Goal: Information Seeking & Learning: Learn about a topic

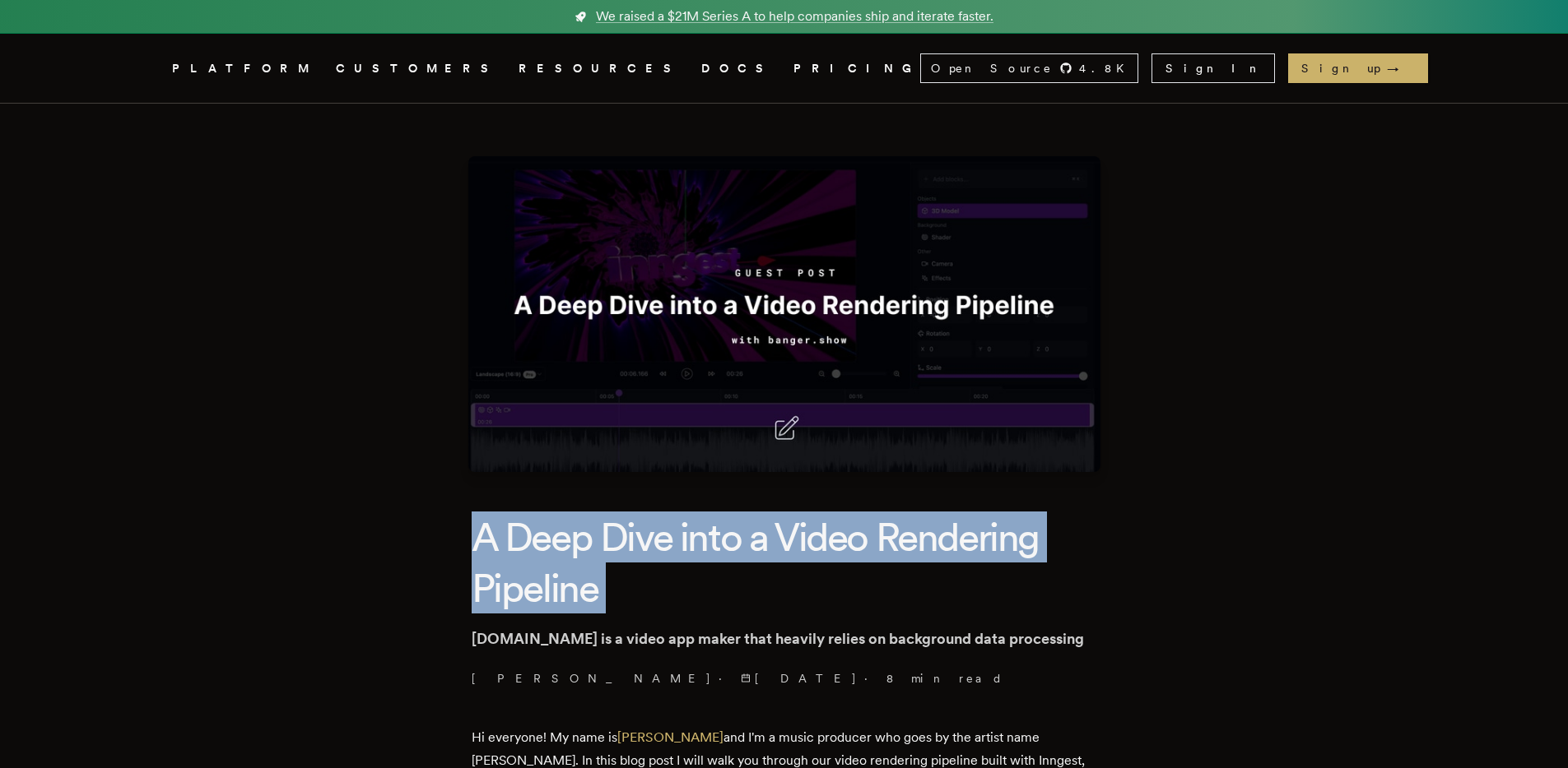
drag, startPoint x: 1164, startPoint y: 615, endPoint x: 1165, endPoint y: 638, distance: 23.0
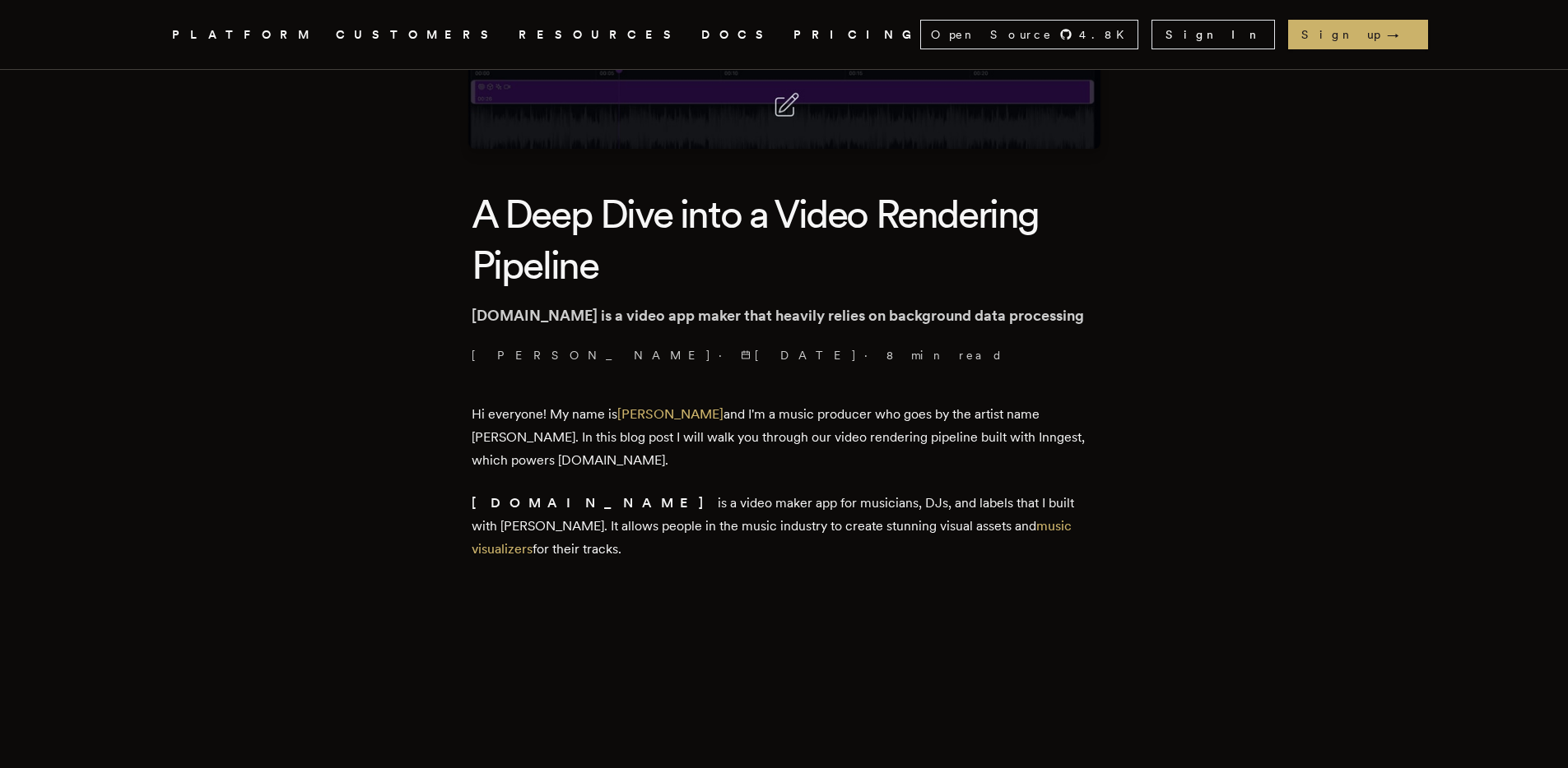
scroll to position [1115, 0]
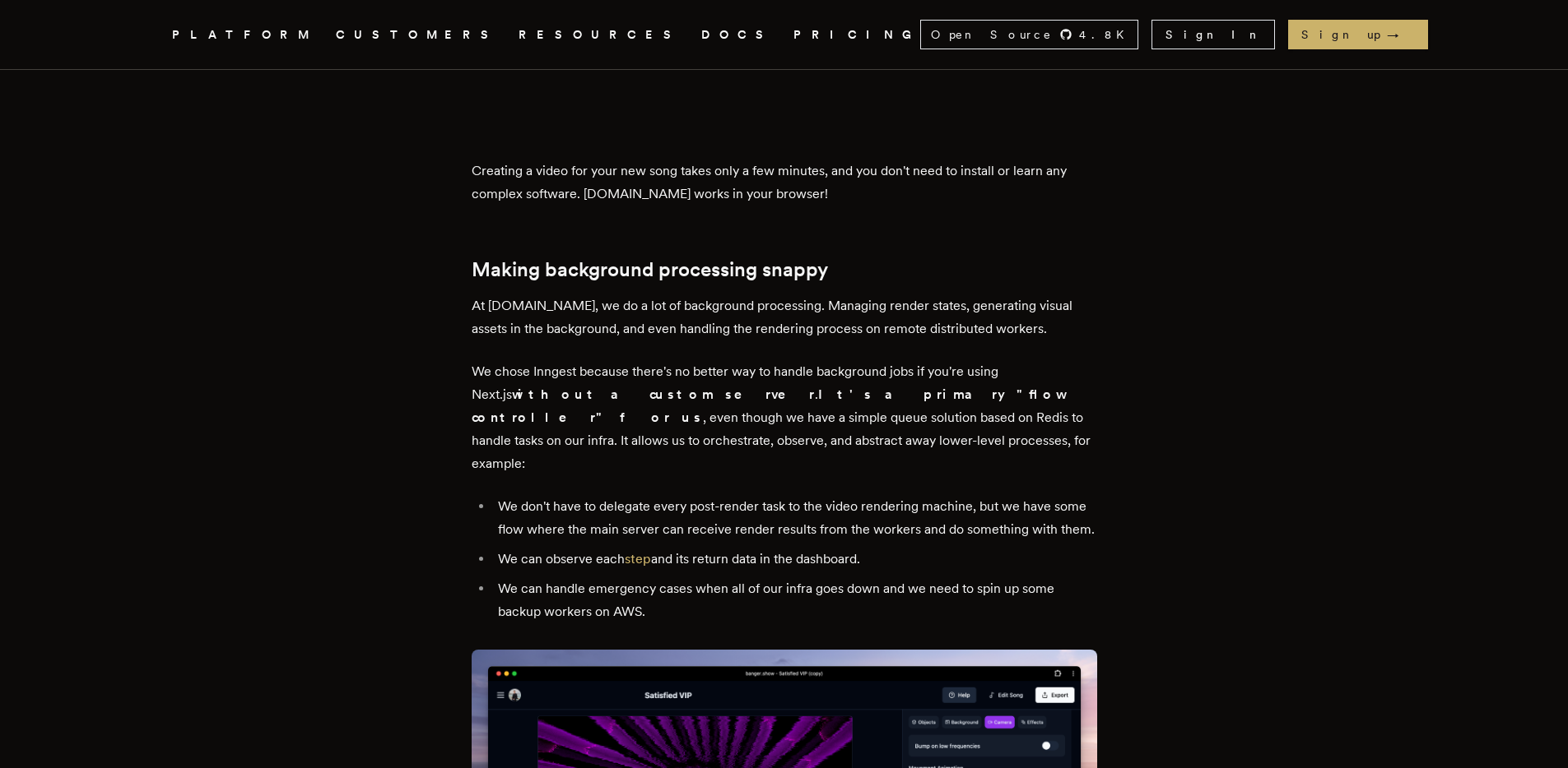
drag, startPoint x: 1132, startPoint y: 203, endPoint x: 1165, endPoint y: 511, distance: 309.8
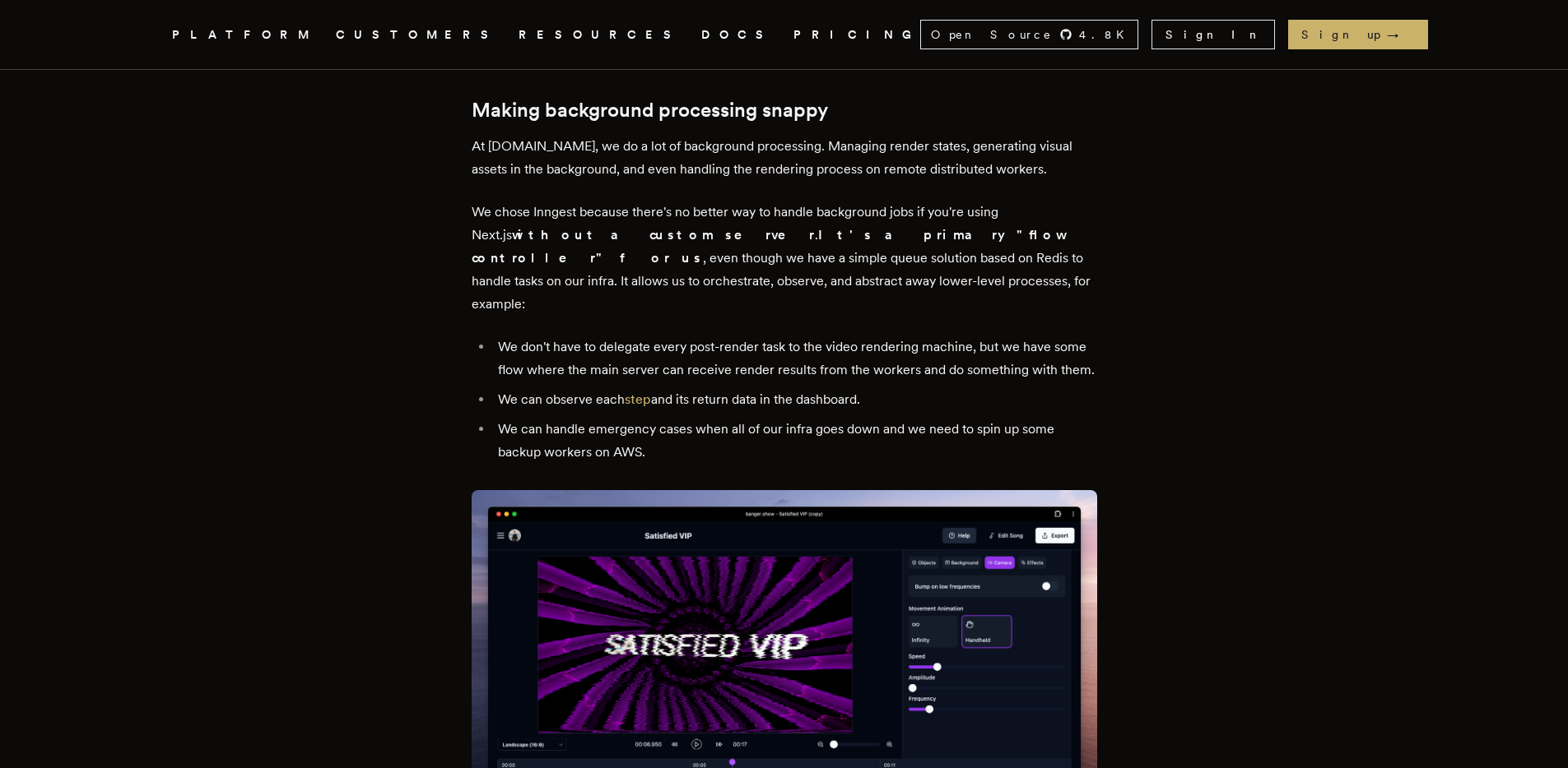
scroll to position [1595, 0]
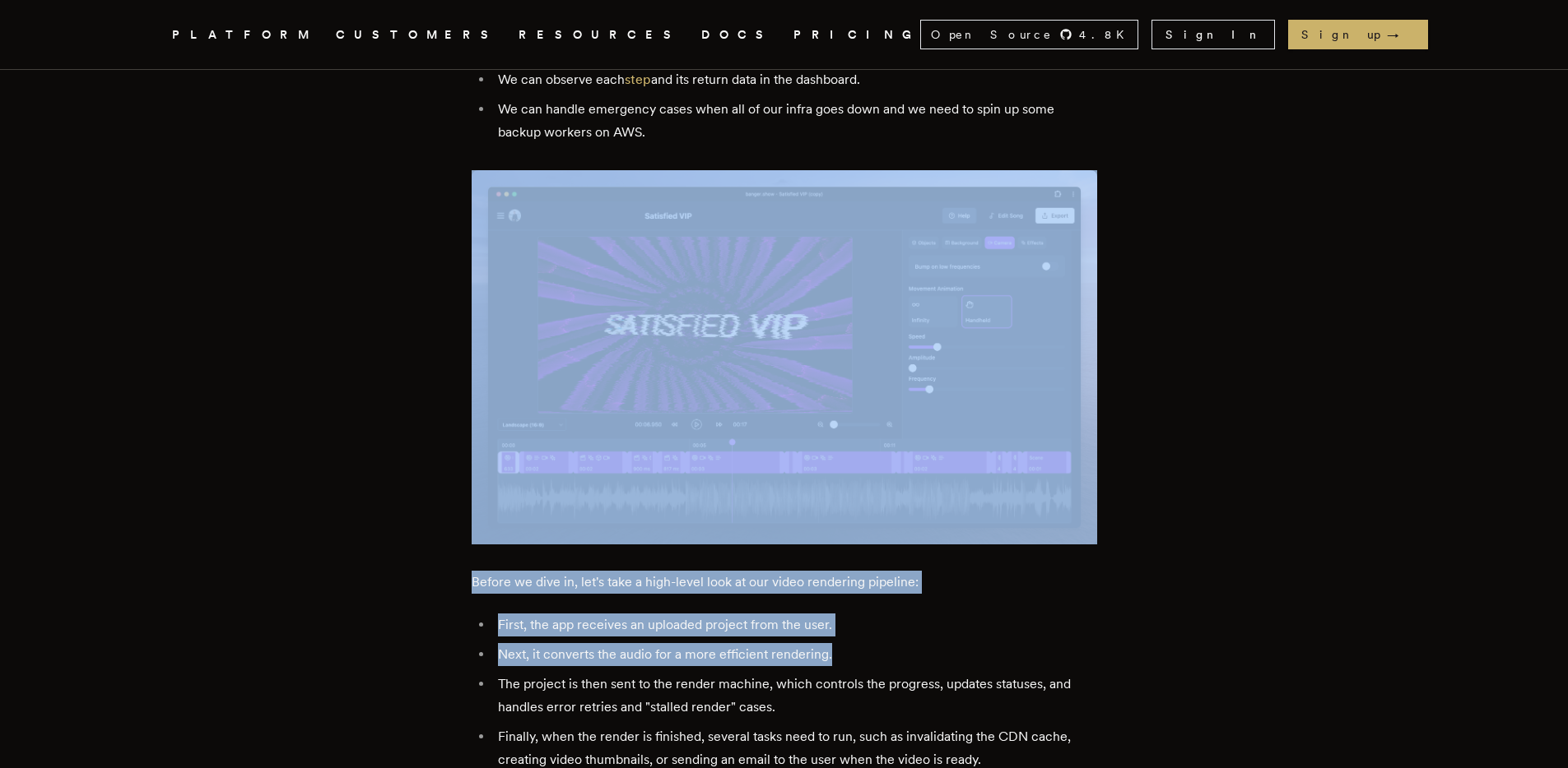
drag, startPoint x: 1242, startPoint y: 477, endPoint x: 1198, endPoint y: 593, distance: 124.1
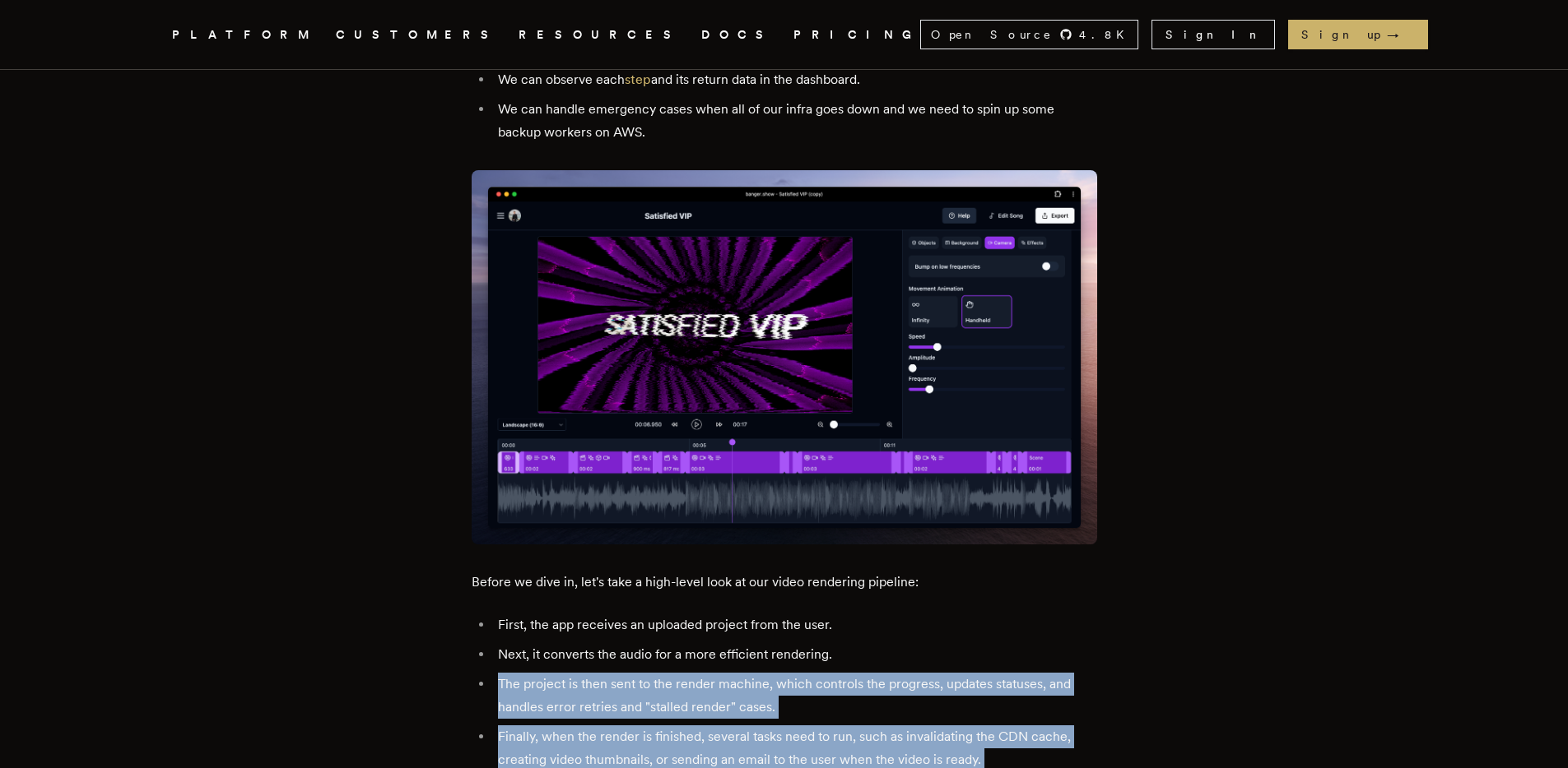
drag, startPoint x: 1198, startPoint y: 593, endPoint x: 1188, endPoint y: 701, distance: 108.5
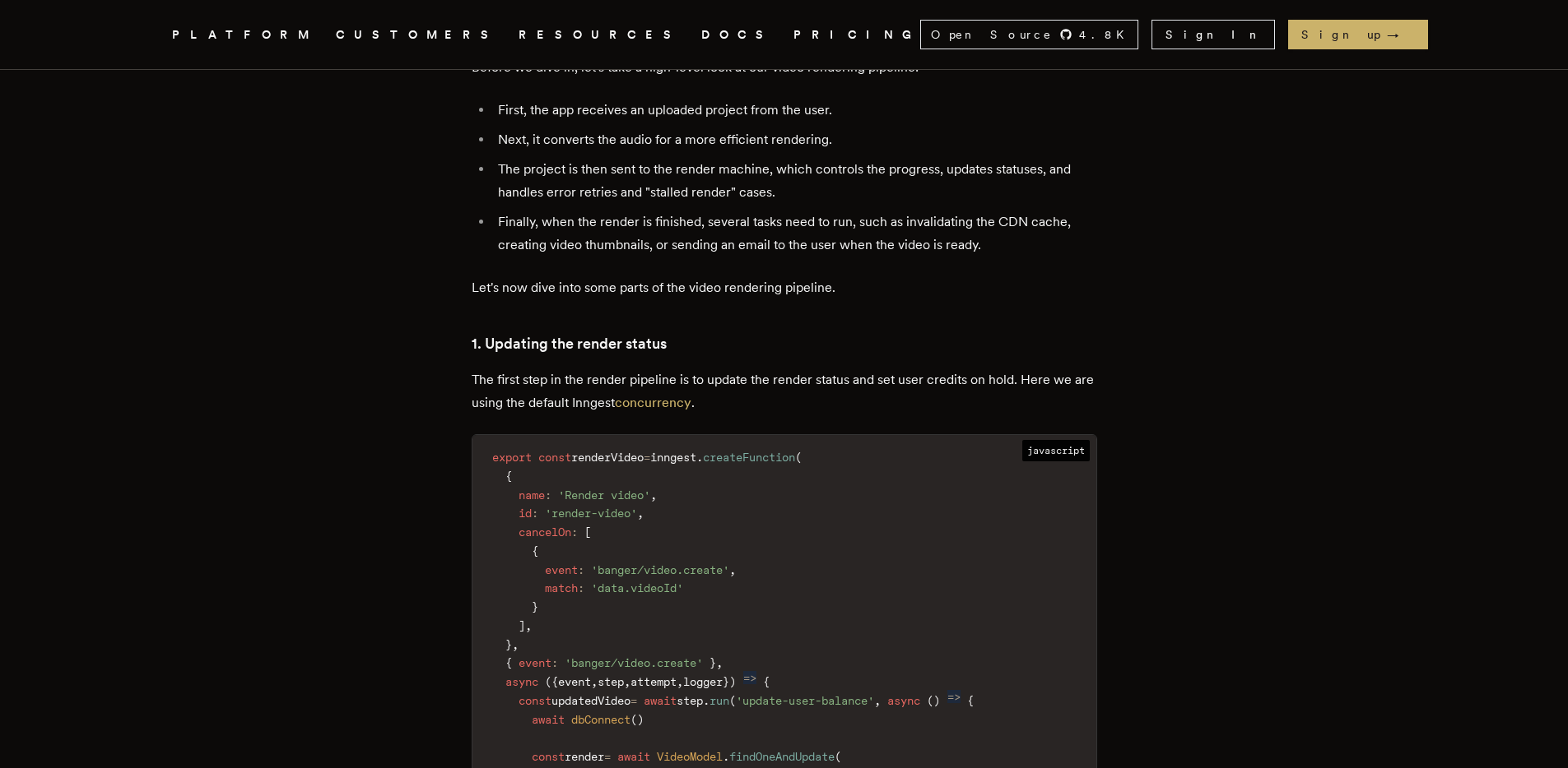
scroll to position [2403, 0]
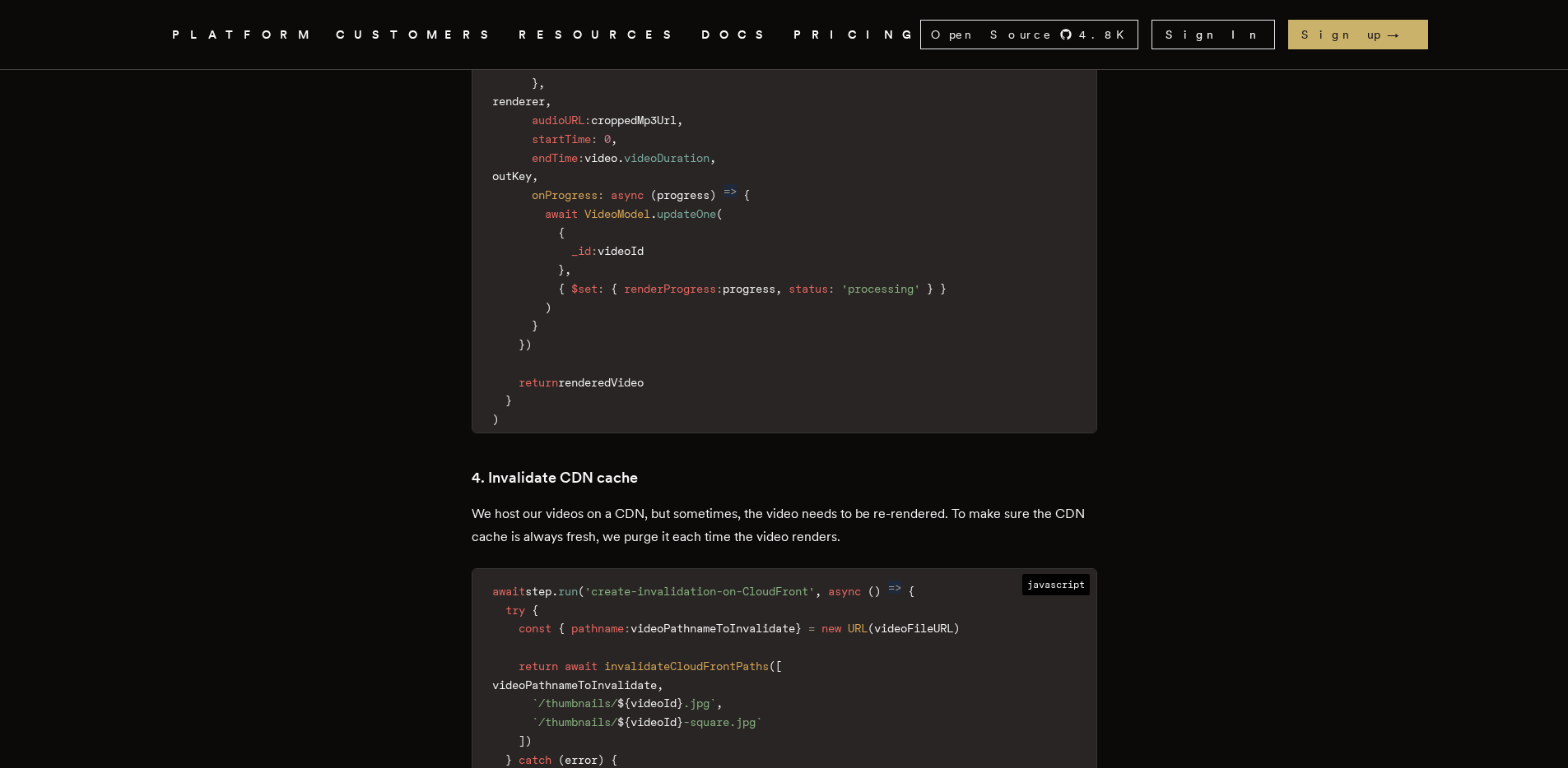
scroll to position [6069, 0]
